Goal: Register for event/course

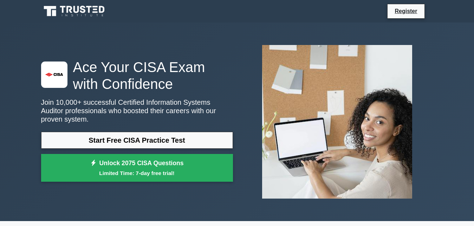
scroll to position [179, 0]
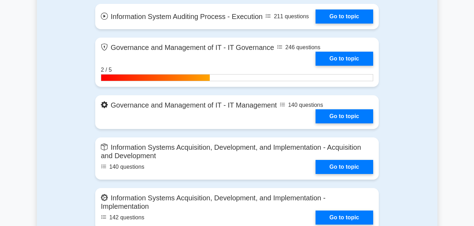
scroll to position [466, 0]
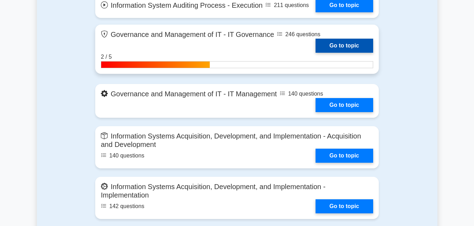
click at [316, 39] on link "Go to topic" at bounding box center [345, 46] width 58 height 14
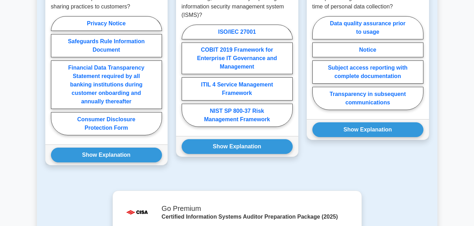
scroll to position [646, 0]
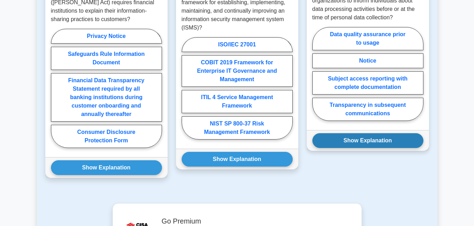
click at [357, 133] on button "Show Explanation" at bounding box center [368, 140] width 111 height 15
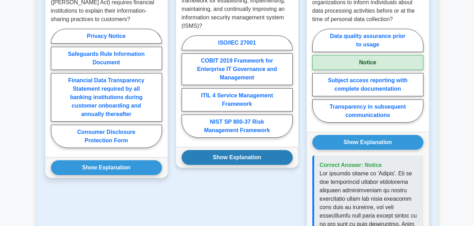
click at [244, 150] on button "Show Explanation" at bounding box center [237, 157] width 111 height 15
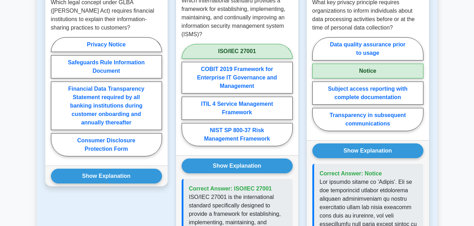
scroll to position [610, 0]
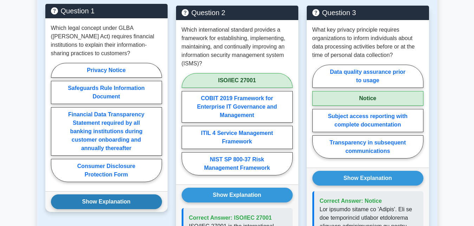
click at [109, 194] on button "Show Explanation" at bounding box center [106, 201] width 111 height 15
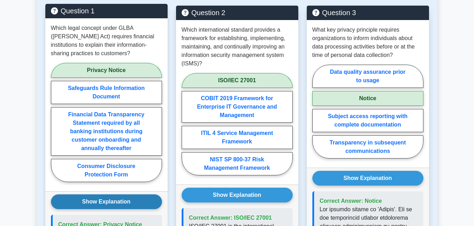
click at [109, 194] on button "Show Explanation" at bounding box center [106, 201] width 111 height 15
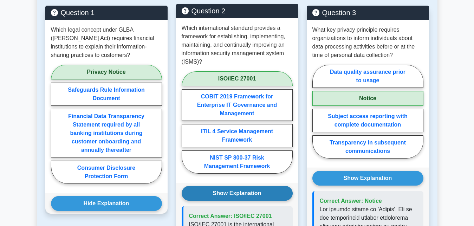
click at [229, 186] on button "Show Explanation" at bounding box center [237, 193] width 111 height 15
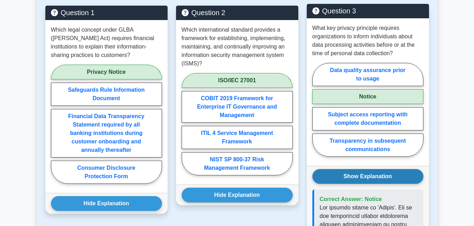
click at [351, 169] on button "Show Explanation" at bounding box center [368, 176] width 111 height 15
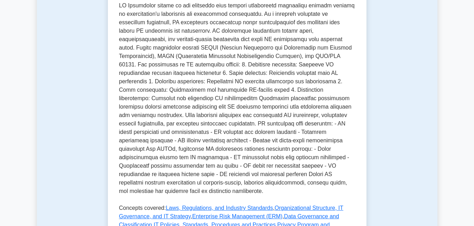
scroll to position [323, 0]
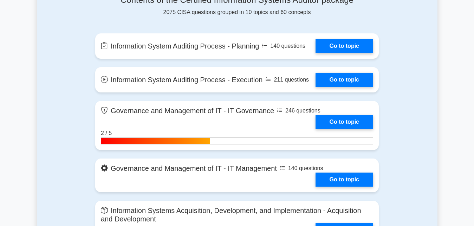
scroll to position [395, 0]
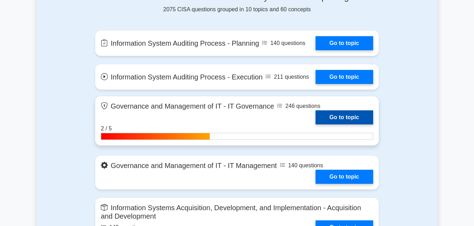
click at [316, 110] on link "Go to topic" at bounding box center [345, 117] width 58 height 14
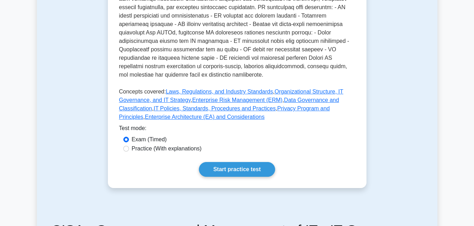
scroll to position [395, 0]
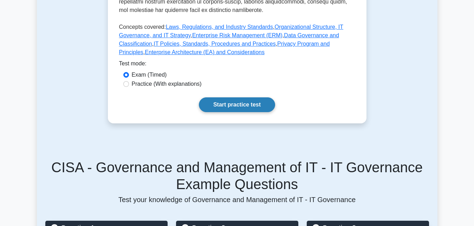
click at [224, 97] on link "Start practice test" at bounding box center [237, 104] width 76 height 15
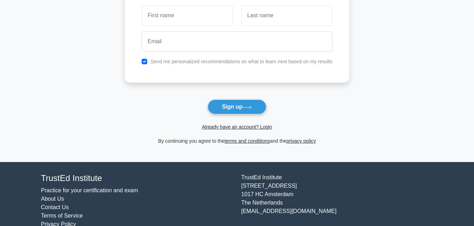
scroll to position [72, 0]
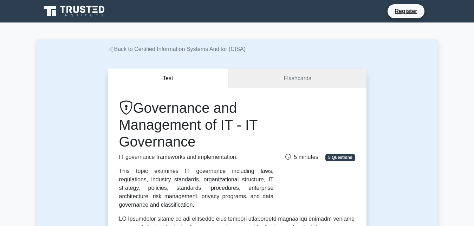
scroll to position [395, 0]
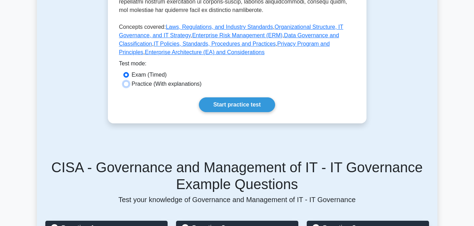
click at [126, 81] on input "Practice (With explanations)" at bounding box center [126, 84] width 6 height 6
radio input "true"
click at [215, 97] on link "Start practice test" at bounding box center [237, 104] width 76 height 15
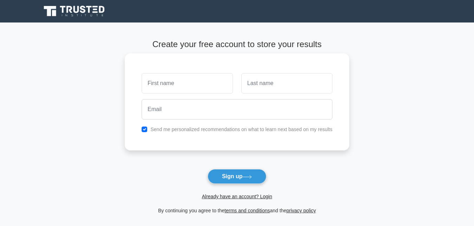
type input "j"
type input "[PERSON_NAME]"
click at [250, 88] on input "text" at bounding box center [287, 83] width 91 height 20
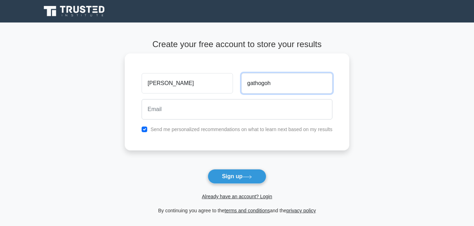
type input "gathogoh"
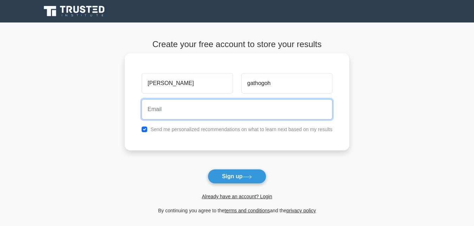
click at [162, 111] on input "email" at bounding box center [237, 109] width 191 height 20
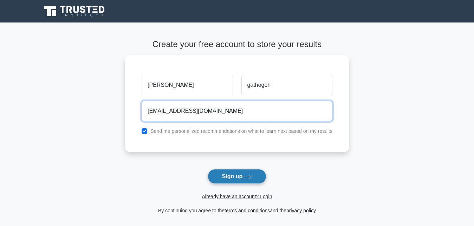
type input "[EMAIL_ADDRESS][DOMAIN_NAME]"
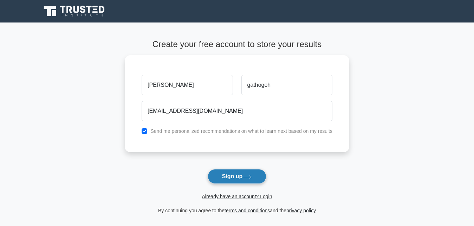
click at [233, 180] on button "Sign up" at bounding box center [237, 176] width 59 height 15
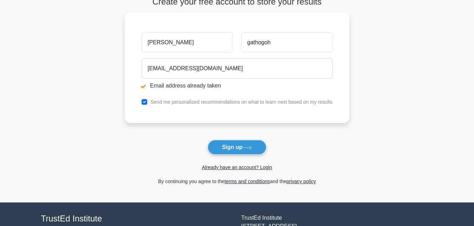
scroll to position [72, 0]
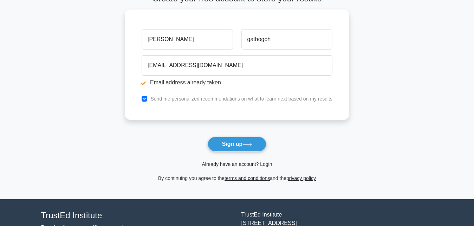
click at [229, 166] on link "Already have an account? Login" at bounding box center [237, 164] width 70 height 6
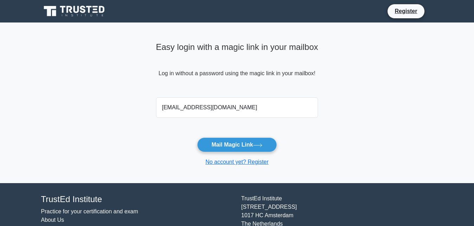
type input "gathogohk@gmail.com"
click at [193, 121] on div "gathogohk@gmail.com" at bounding box center [237, 108] width 171 height 26
click at [226, 147] on button "Mail Magic Link" at bounding box center [237, 144] width 80 height 15
click at [215, 148] on button "Mail Magic Link" at bounding box center [237, 144] width 80 height 15
